Goal: Navigation & Orientation: Find specific page/section

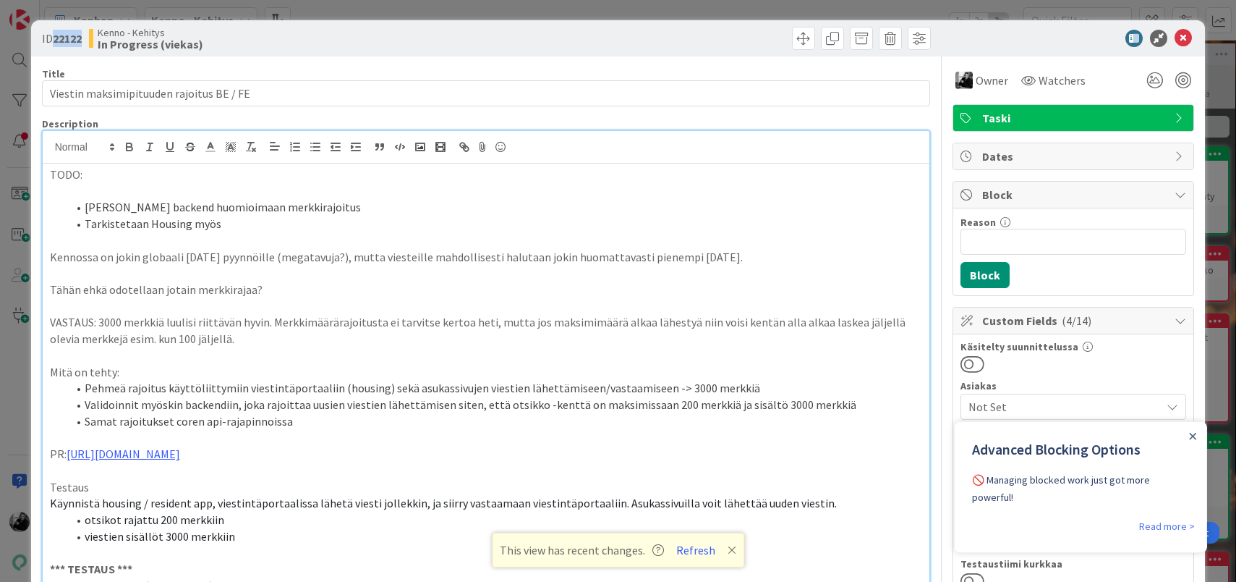
drag, startPoint x: 56, startPoint y: 38, endPoint x: 85, endPoint y: 38, distance: 28.9
click at [85, 38] on div "ID 22122 [PERSON_NAME] In Progress (viekas)" at bounding box center [262, 38] width 441 height 23
copy b "22122"
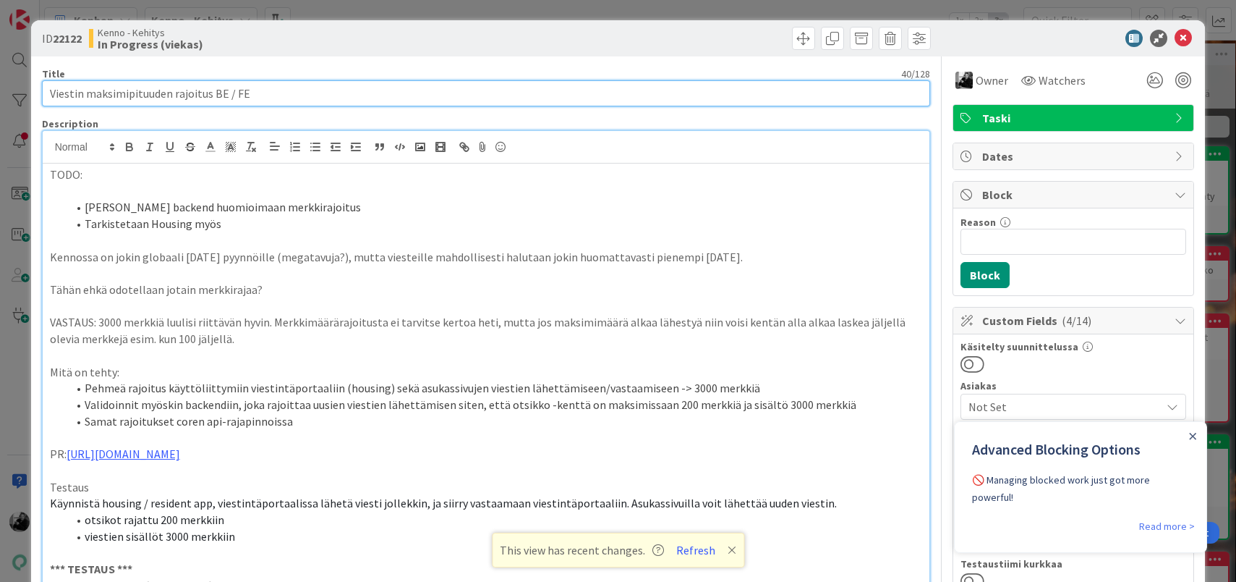
click at [276, 96] on input "Viestin maksimipituuden rajoitus BE / FE" at bounding box center [486, 93] width 889 height 26
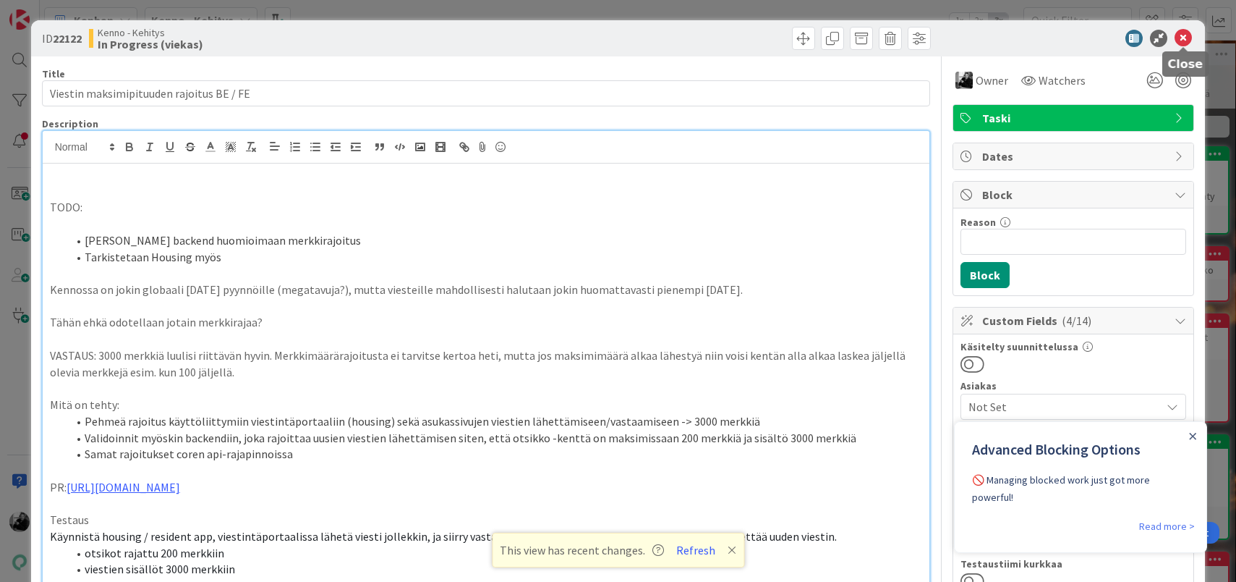
click at [1184, 37] on icon at bounding box center [1183, 38] width 17 height 17
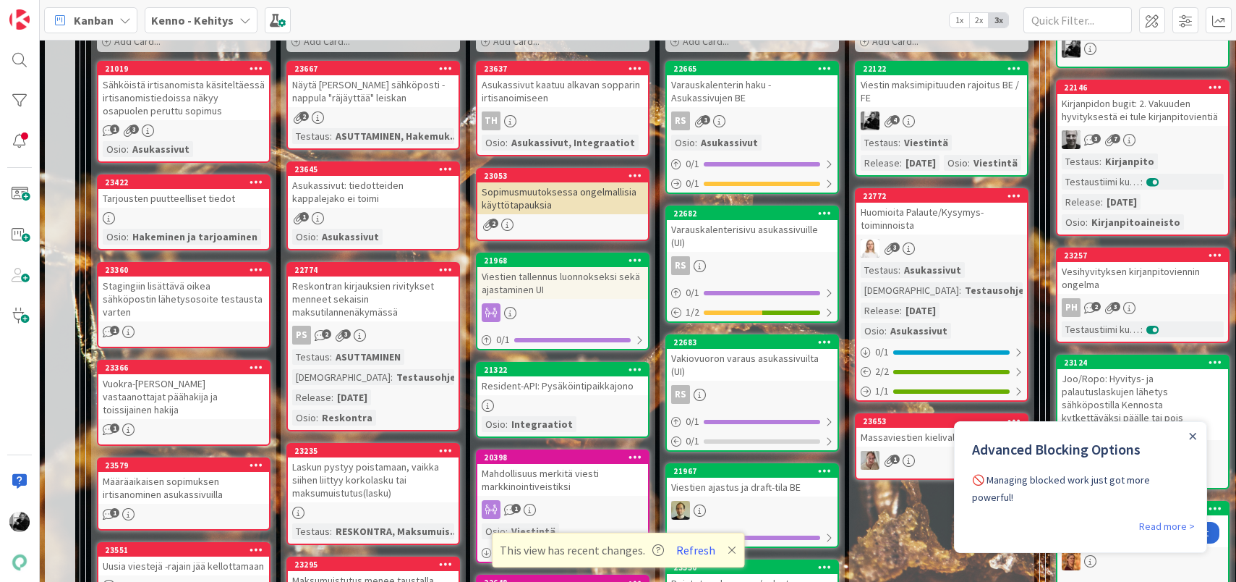
scroll to position [472, 0]
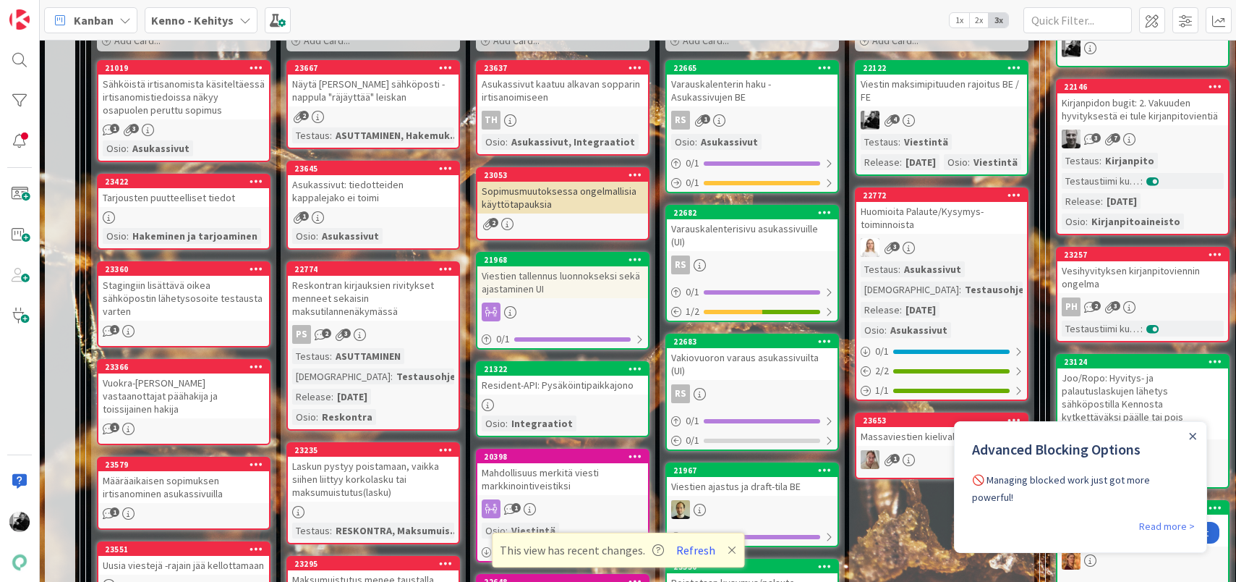
click at [570, 281] on div "Viestien tallennus luonnokseksi sekä ajastaminen UI" at bounding box center [562, 282] width 171 height 32
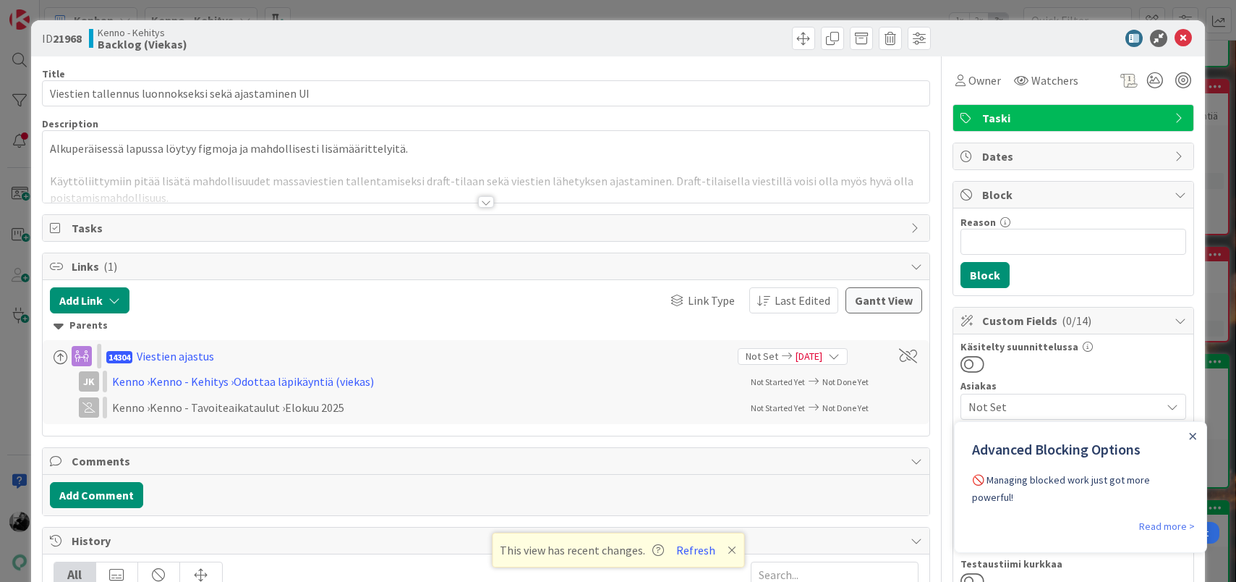
click at [487, 203] on div at bounding box center [486, 202] width 16 height 12
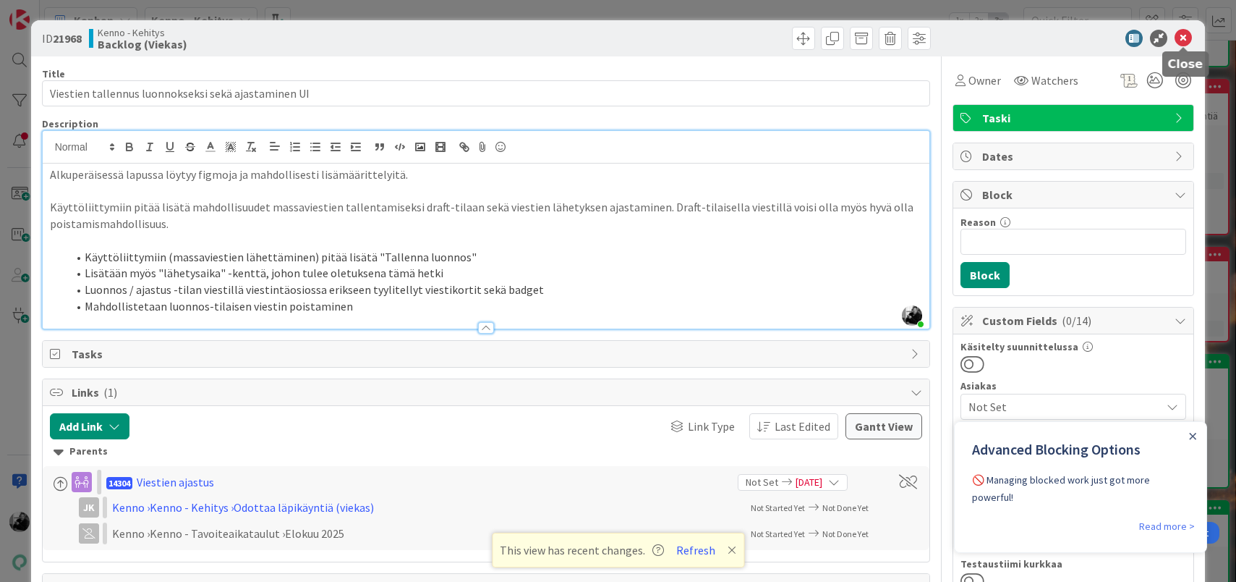
click at [1180, 38] on icon at bounding box center [1183, 38] width 17 height 17
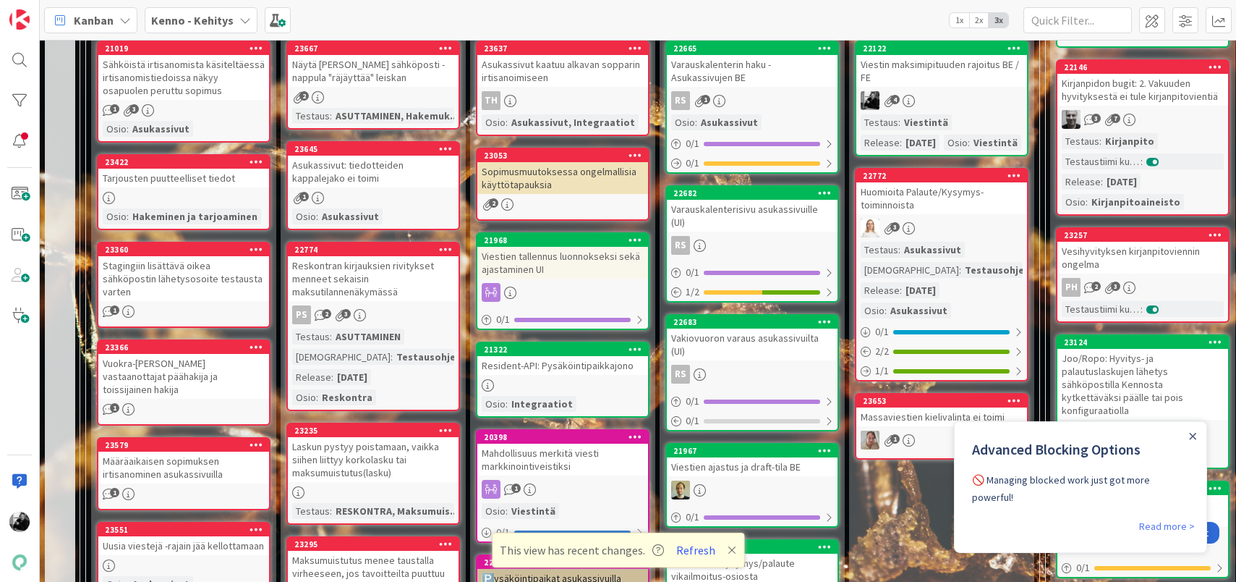
click at [584, 359] on div "Resident-API: Pysäköintipaikkajono" at bounding box center [562, 365] width 171 height 19
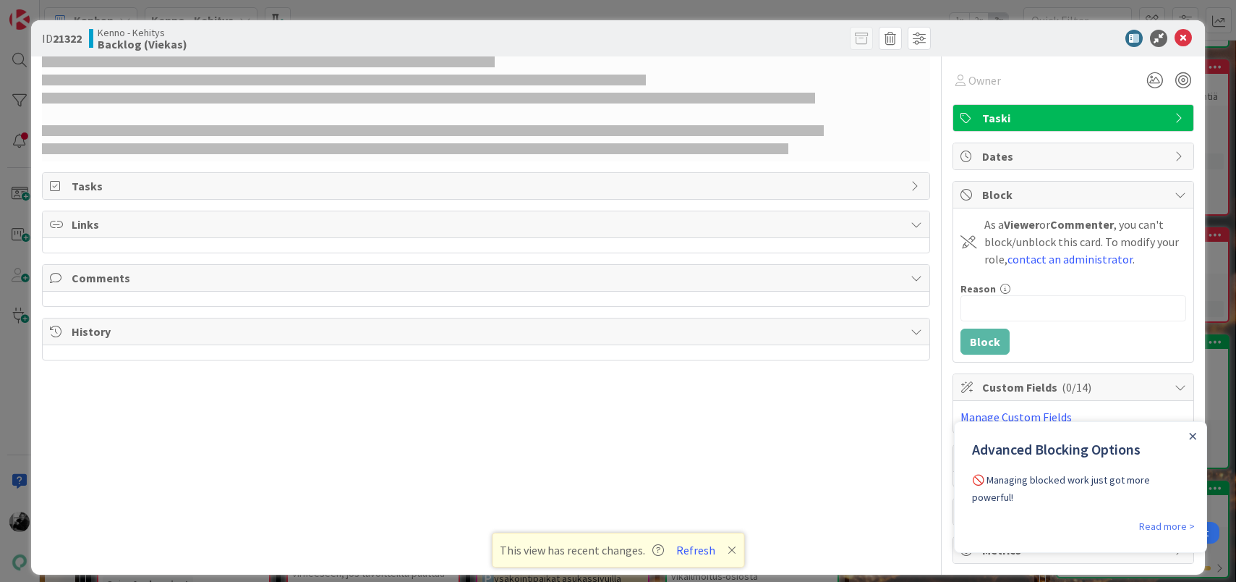
select select "javascript"
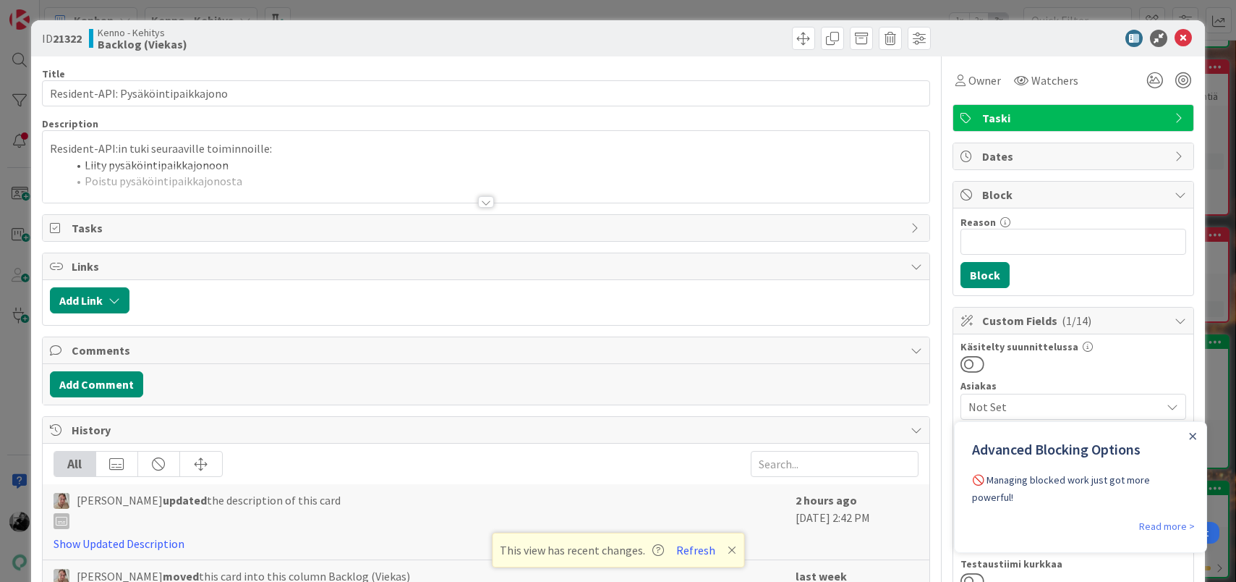
click at [492, 199] on div at bounding box center [486, 202] width 16 height 12
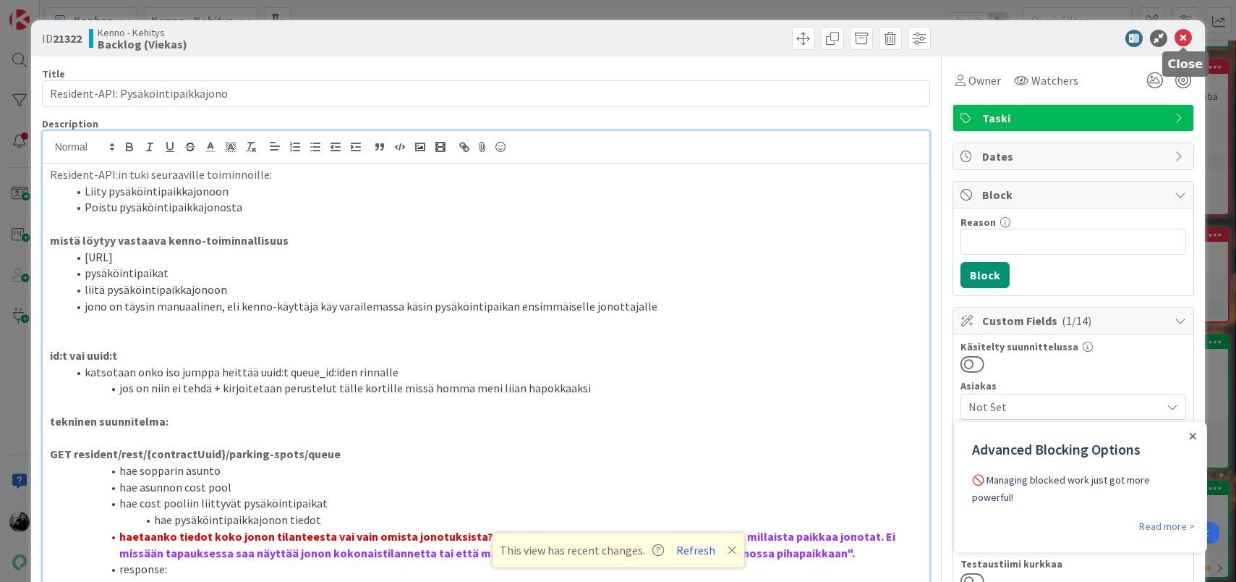
click at [1183, 33] on icon at bounding box center [1183, 38] width 17 height 17
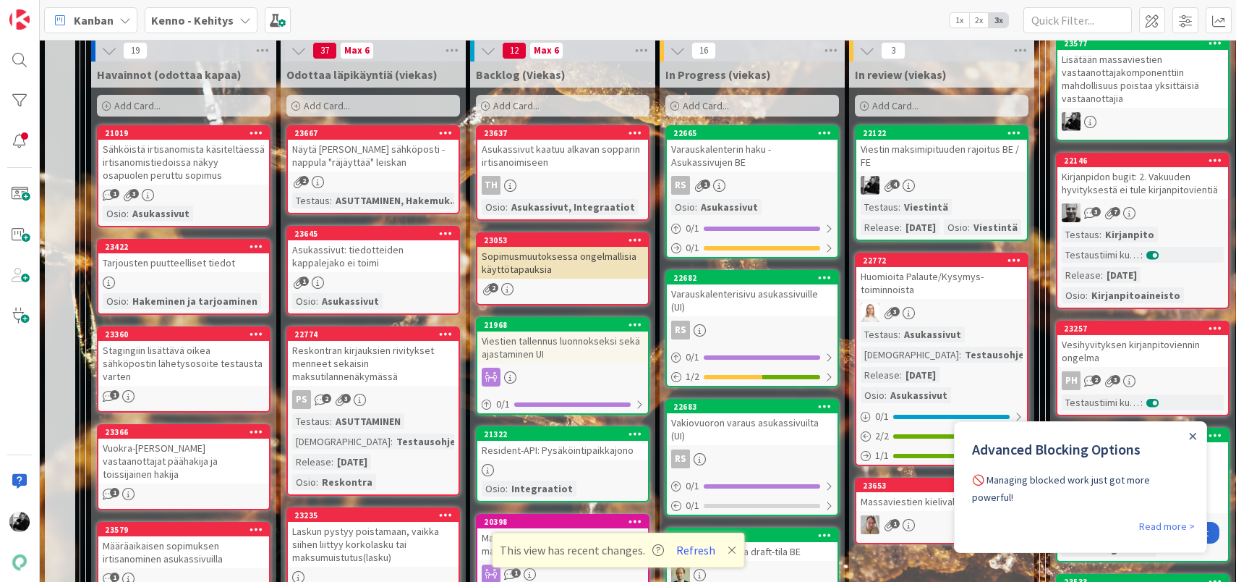
scroll to position [404, 0]
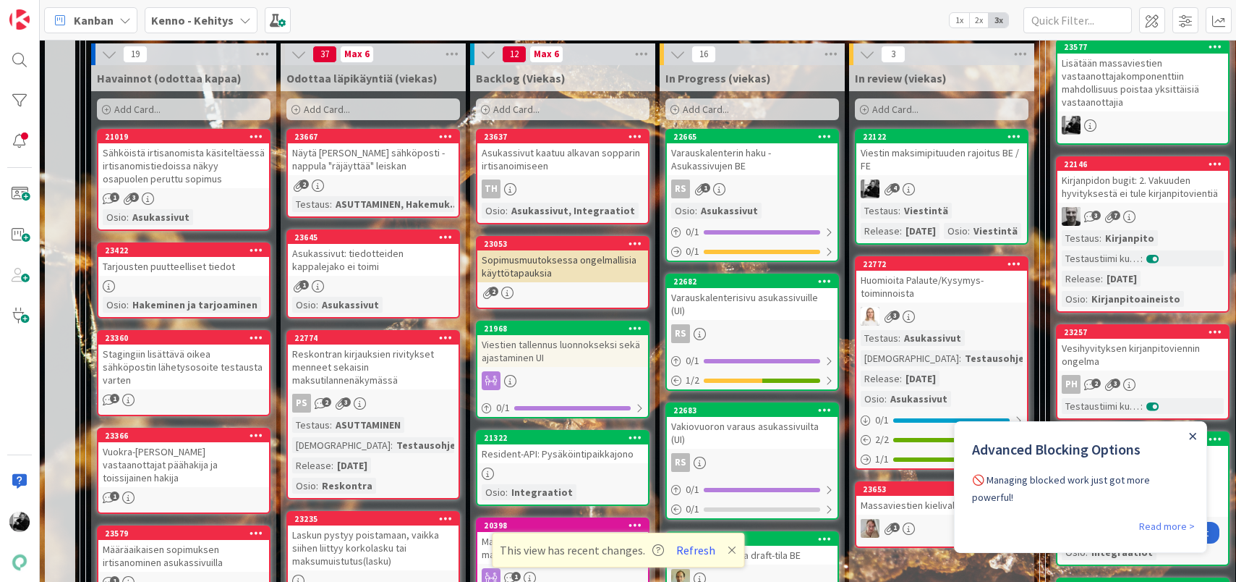
click at [1190, 433] on icon "Close Announcement" at bounding box center [1193, 436] width 7 height 7
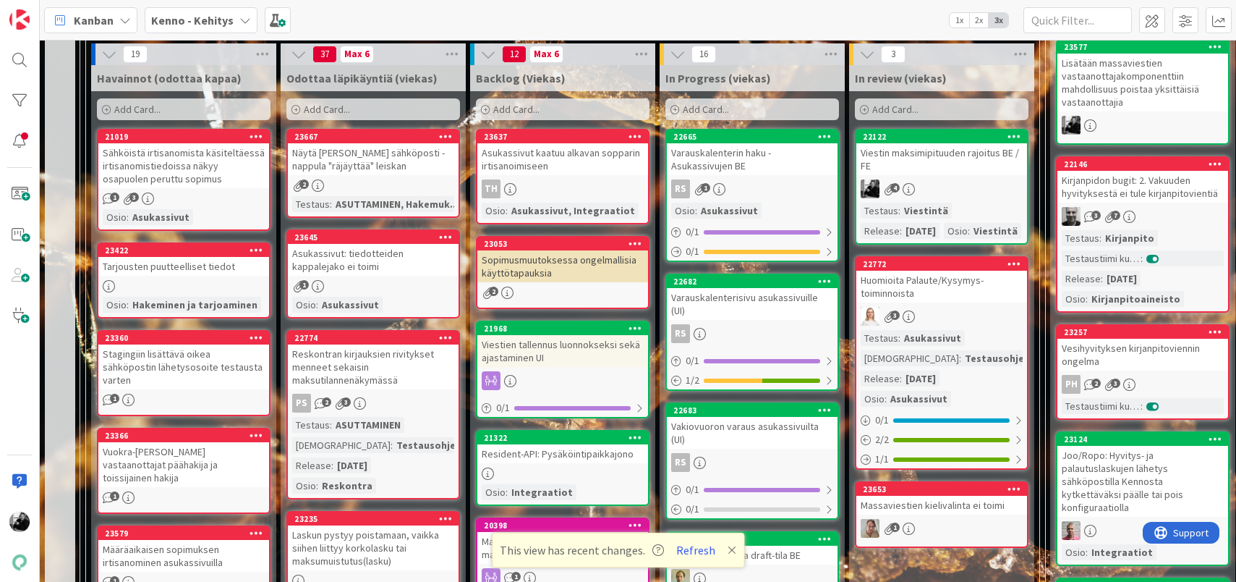
scroll to position [375, 0]
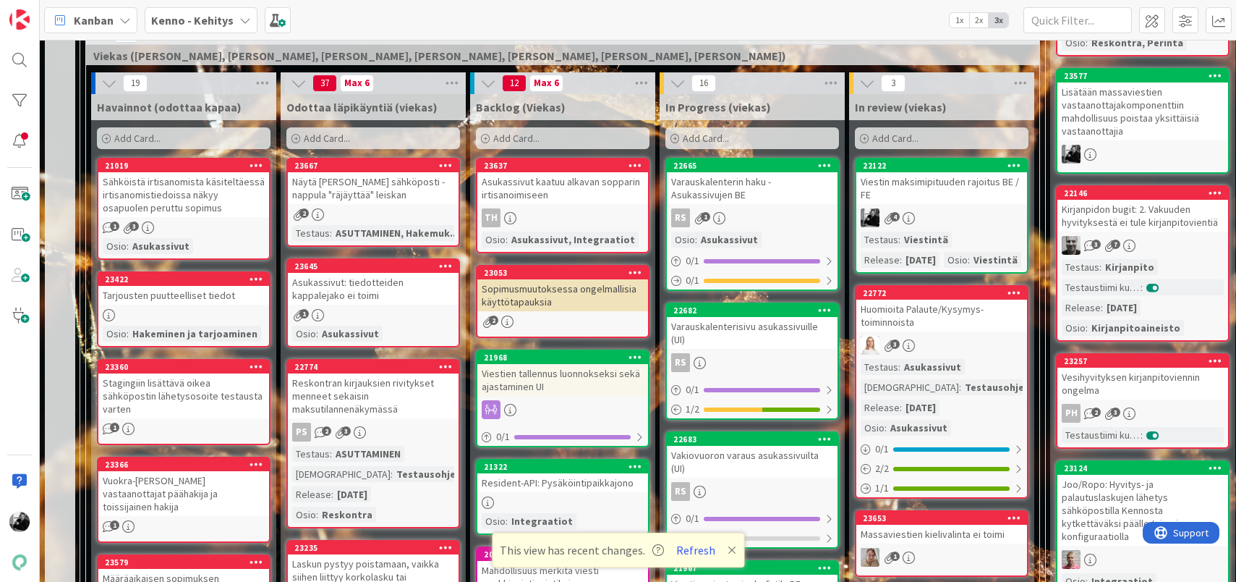
click at [193, 201] on div "Sähköistä irtisanomista käsiteltäessä irtisanomistiedoissa näkyy osapuolen peru…" at bounding box center [183, 194] width 171 height 45
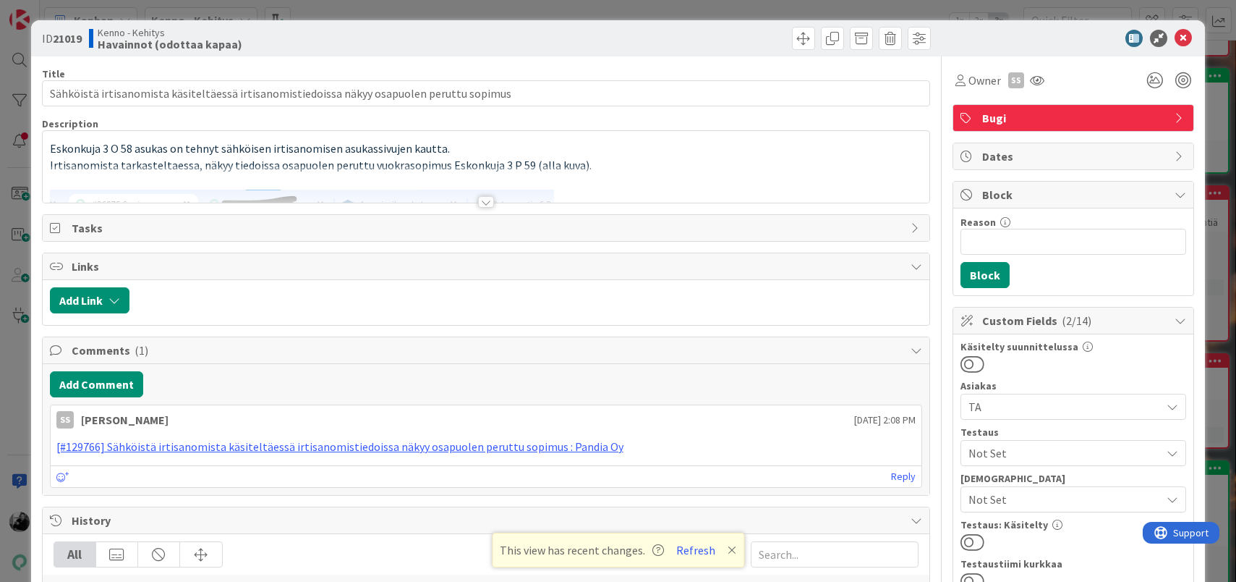
click at [488, 205] on div at bounding box center [486, 202] width 16 height 12
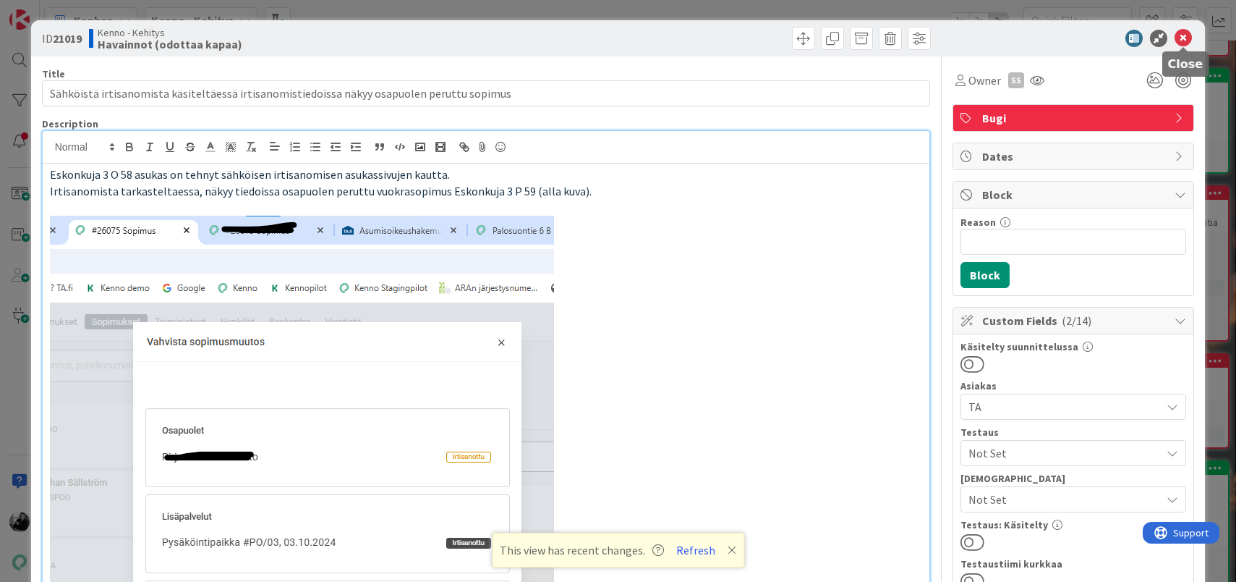
click at [1189, 38] on icon at bounding box center [1183, 38] width 17 height 17
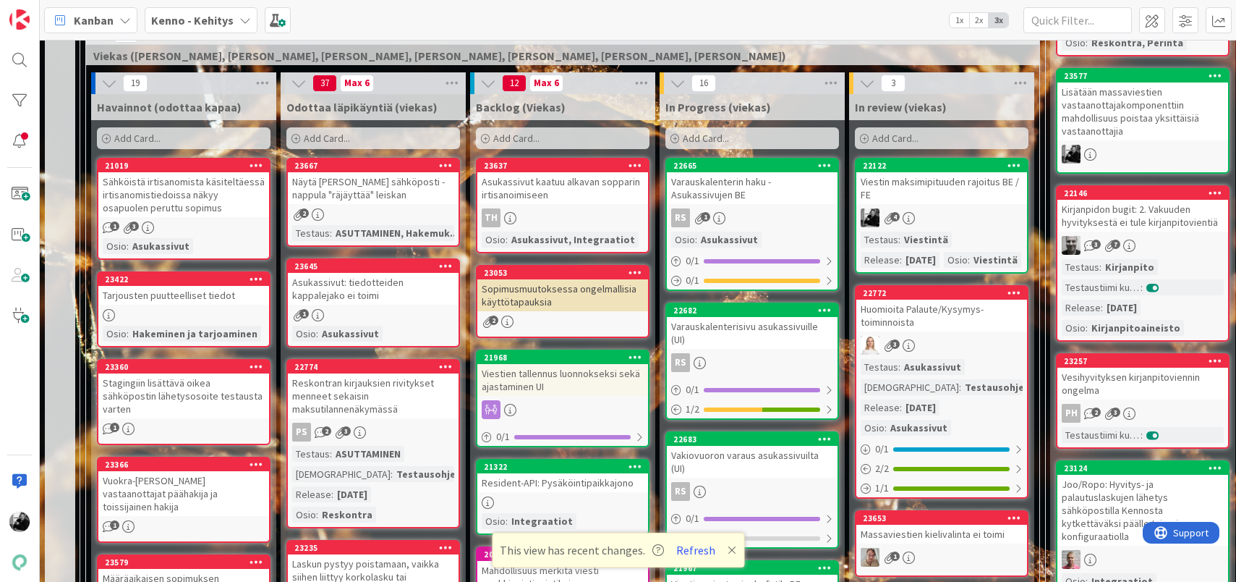
click at [174, 295] on div "Tarjousten puutteelliset tiedot" at bounding box center [183, 295] width 171 height 19
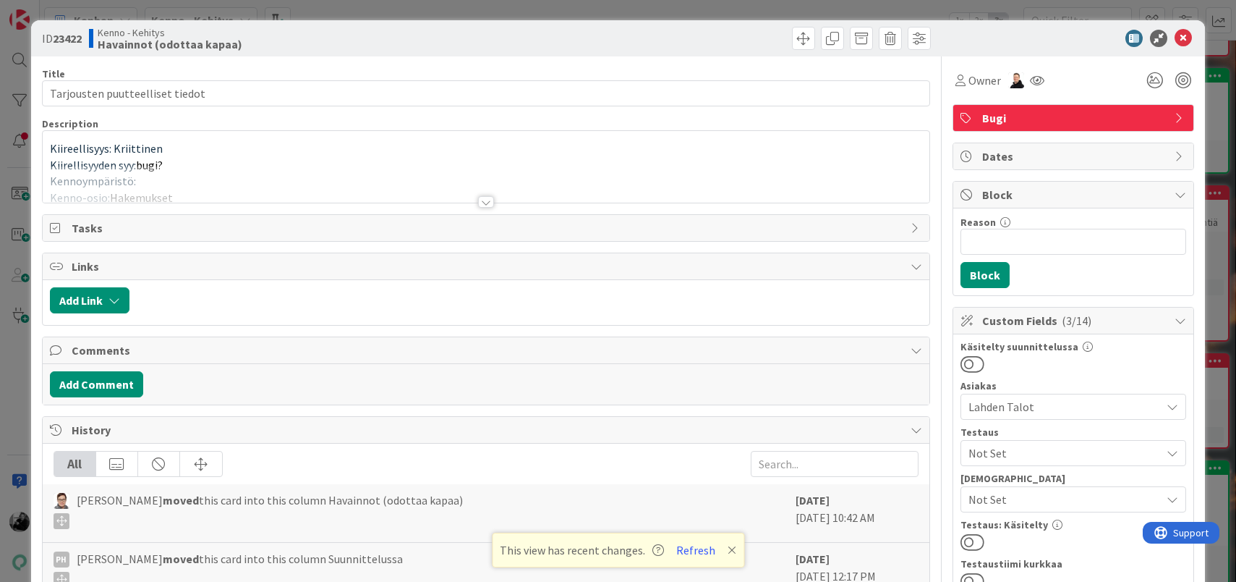
click at [490, 204] on div at bounding box center [486, 202] width 16 height 12
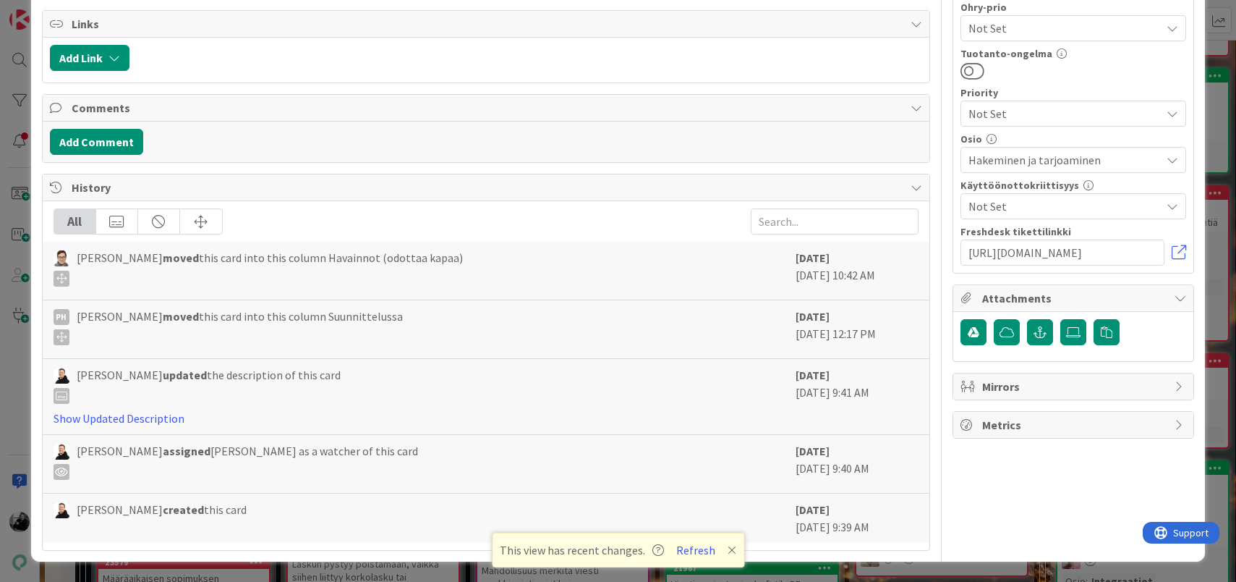
scroll to position [709, 0]
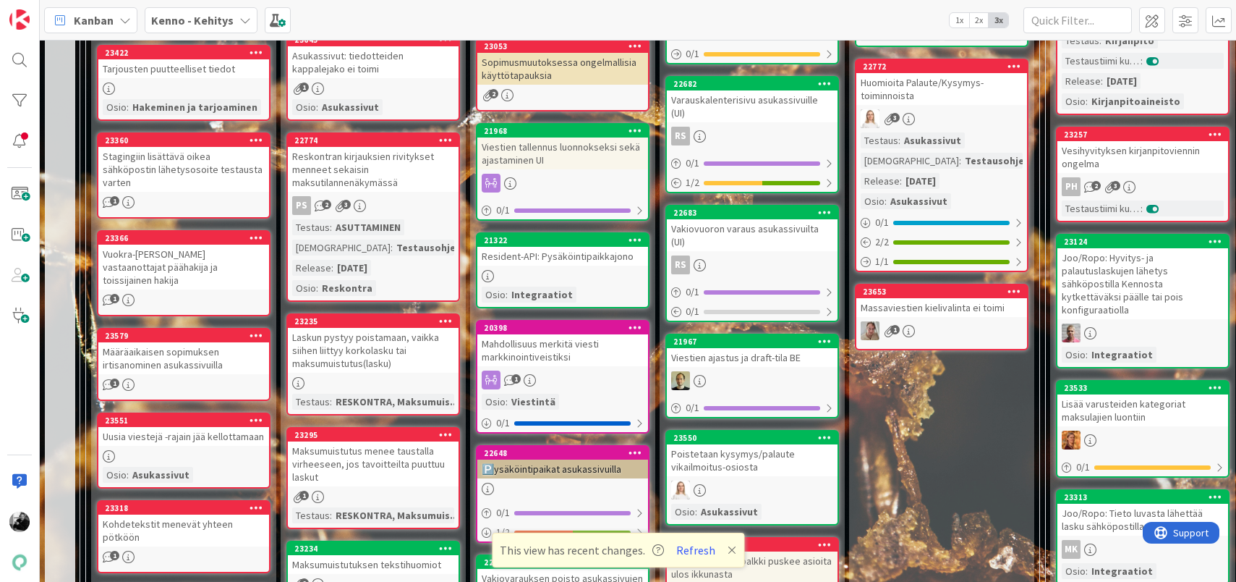
scroll to position [611, 0]
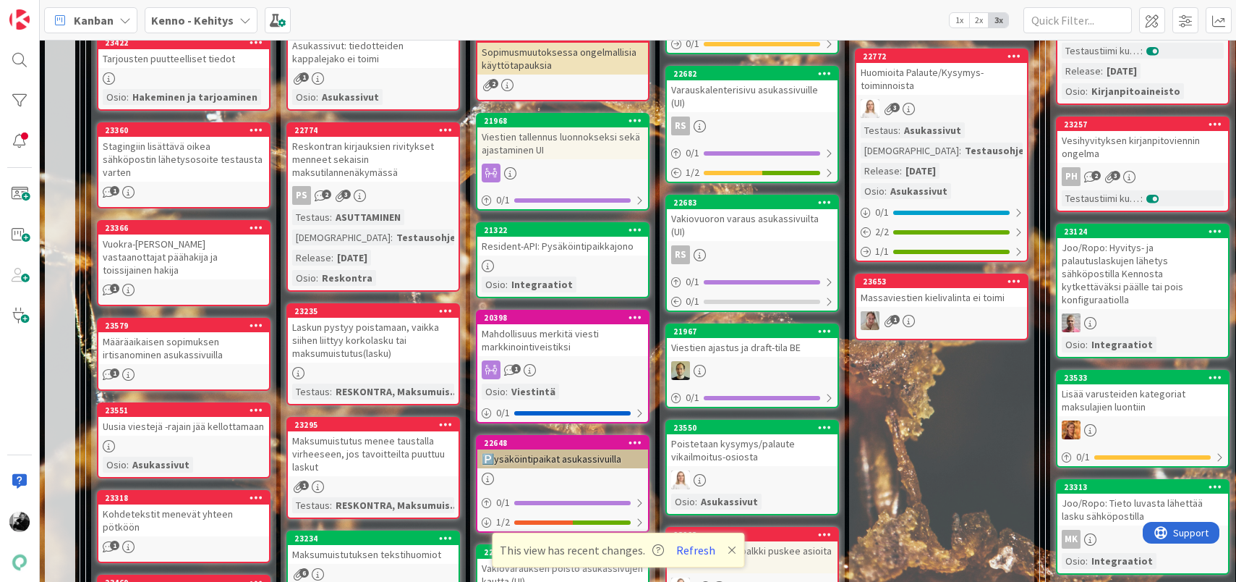
click at [587, 339] on div "Mahdollisuus merkitä viesti markkinointiveistiksi" at bounding box center [562, 340] width 171 height 32
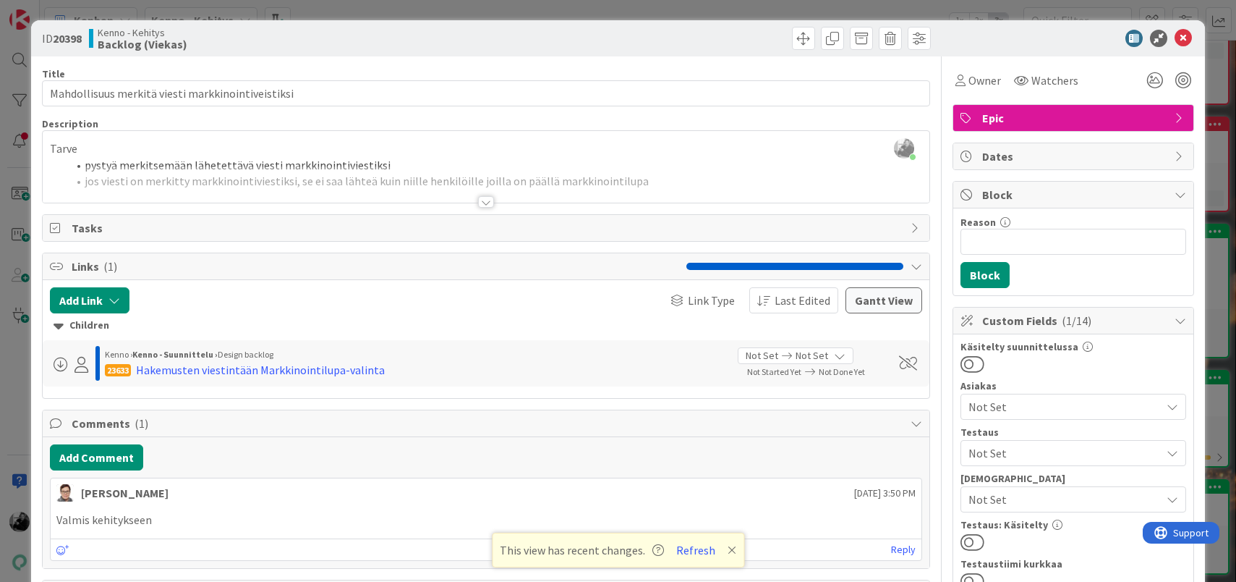
click at [485, 198] on div at bounding box center [486, 202] width 16 height 12
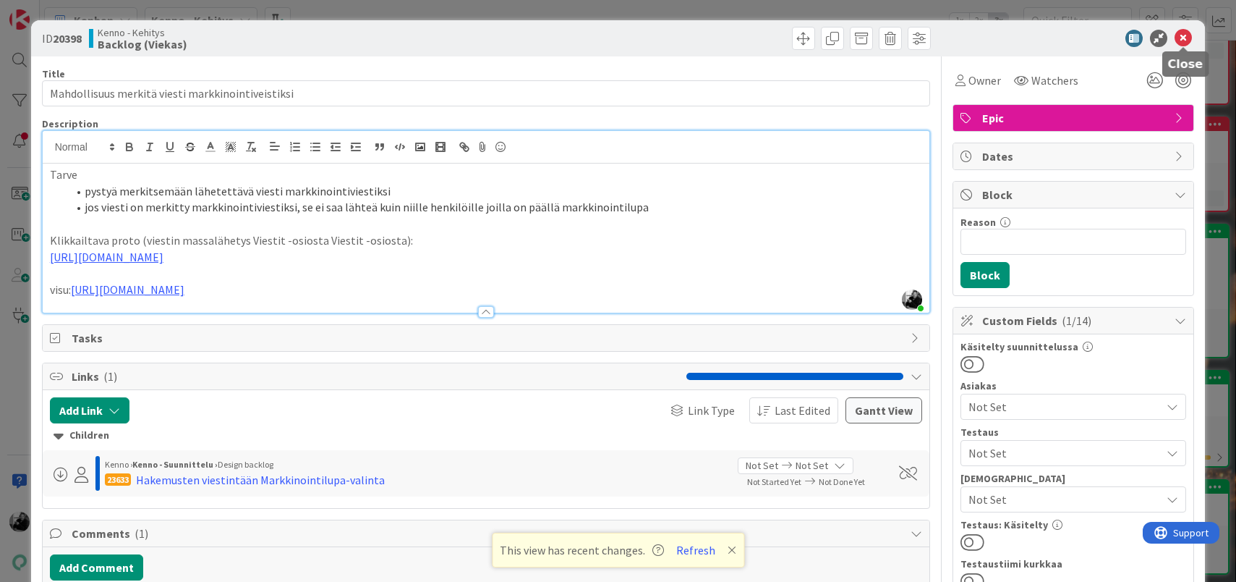
click at [1180, 37] on icon at bounding box center [1183, 38] width 17 height 17
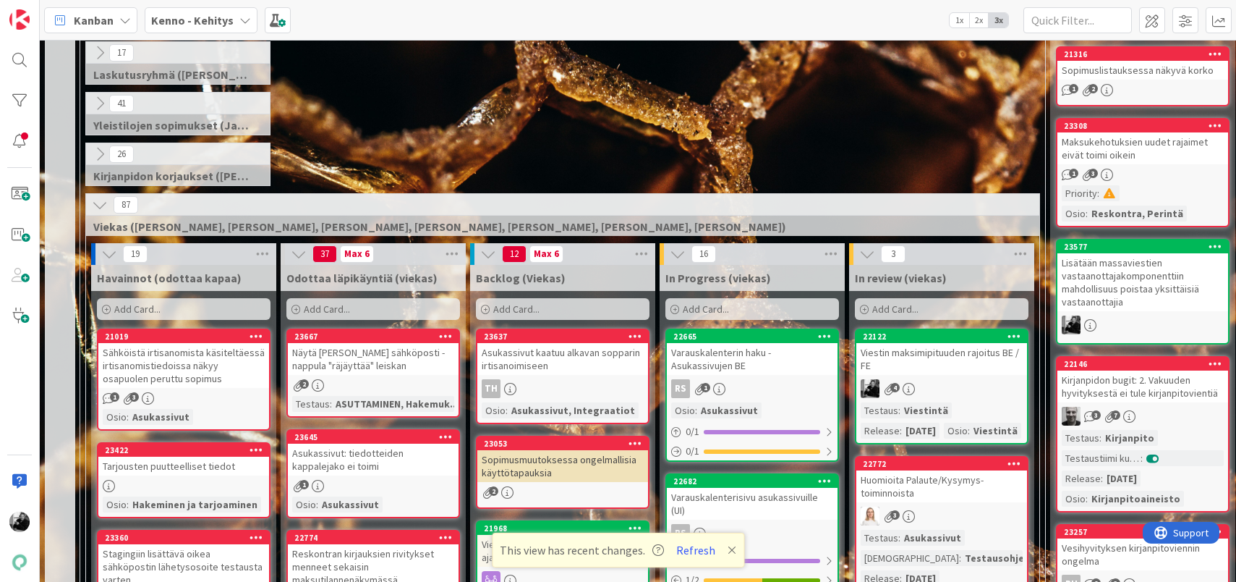
scroll to position [311, 0]
